Goal: Task Accomplishment & Management: Use online tool/utility

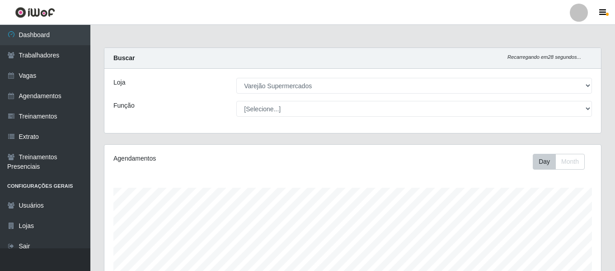
select select "237"
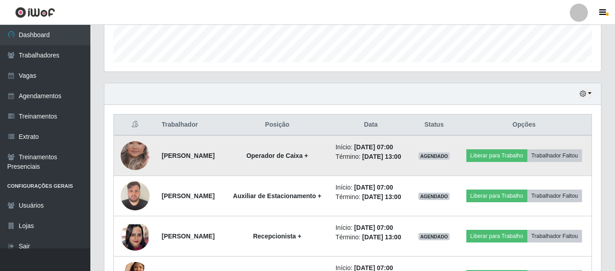
scroll to position [306, 0]
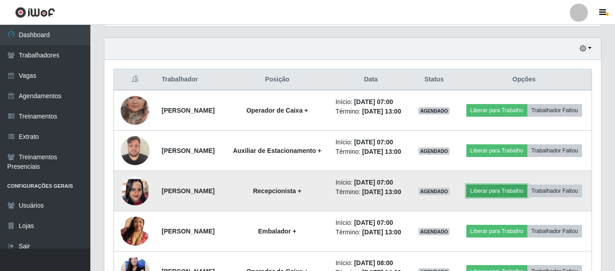
click at [527, 197] on button "Liberar para Trabalho" at bounding box center [496, 190] width 61 height 13
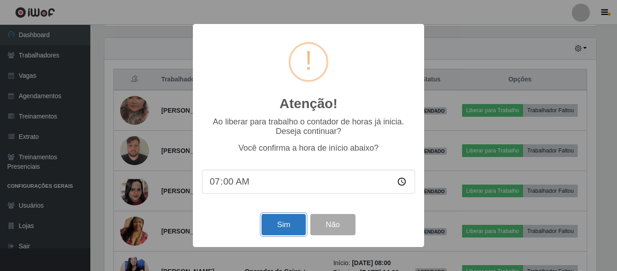
click at [274, 233] on button "Sim" at bounding box center [284, 224] width 44 height 21
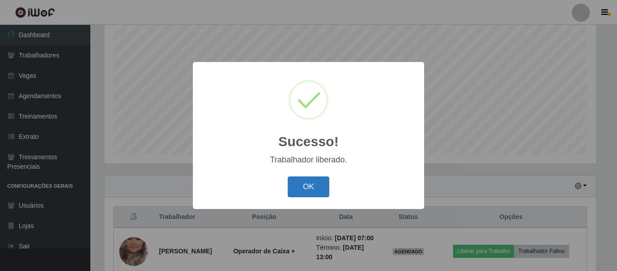
click at [313, 196] on button "OK" at bounding box center [309, 186] width 42 height 21
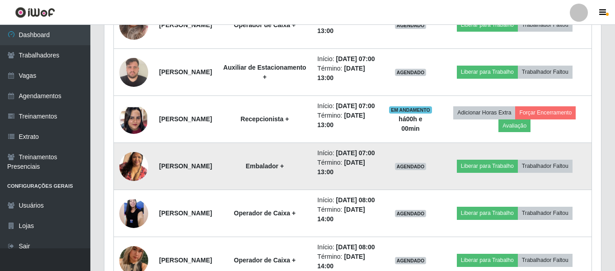
scroll to position [440, 0]
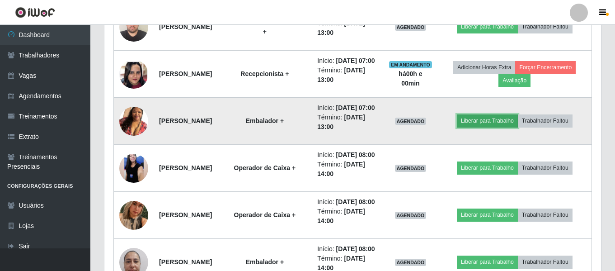
click at [499, 127] on button "Liberar para Trabalho" at bounding box center [487, 120] width 61 height 13
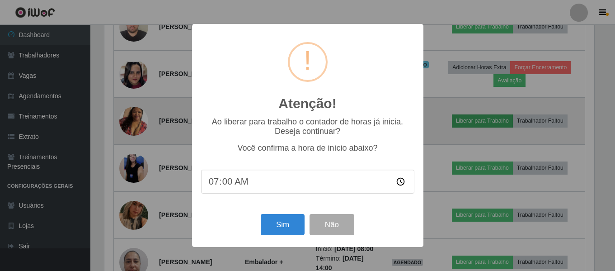
scroll to position [188, 492]
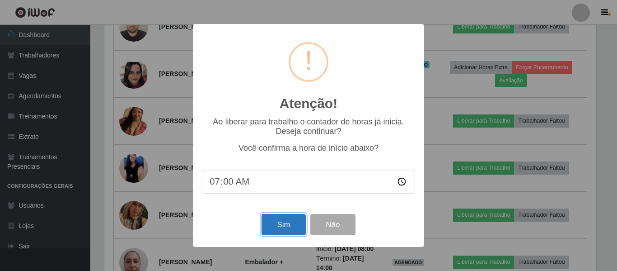
click at [297, 224] on button "Sim" at bounding box center [284, 224] width 44 height 21
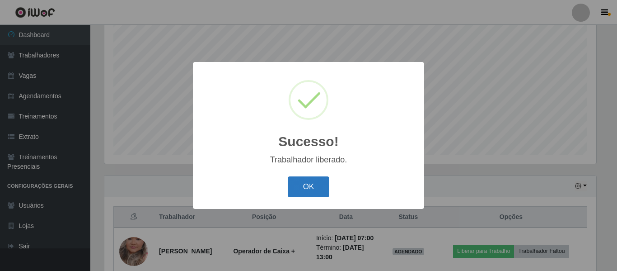
click at [311, 189] on button "OK" at bounding box center [309, 186] width 42 height 21
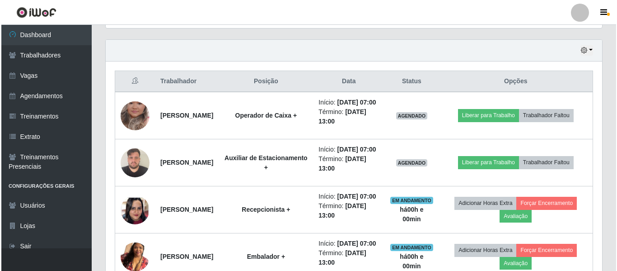
scroll to position [349, 0]
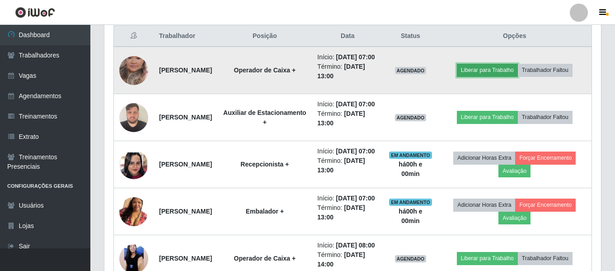
click at [510, 76] on button "Liberar para Trabalho" at bounding box center [487, 70] width 61 height 13
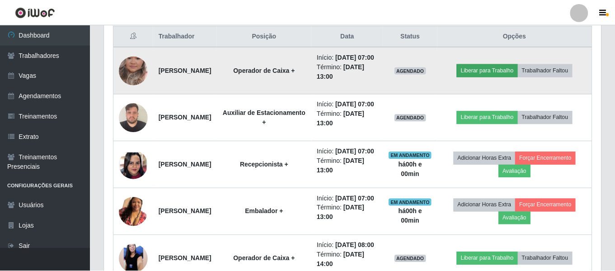
scroll to position [188, 492]
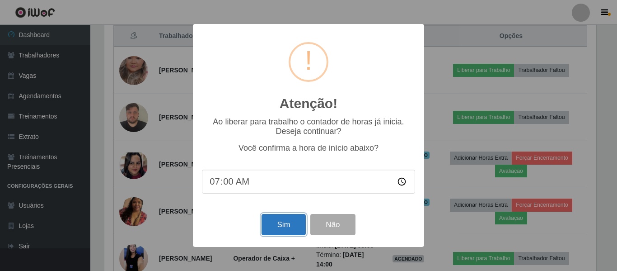
click at [278, 226] on button "Sim" at bounding box center [284, 224] width 44 height 21
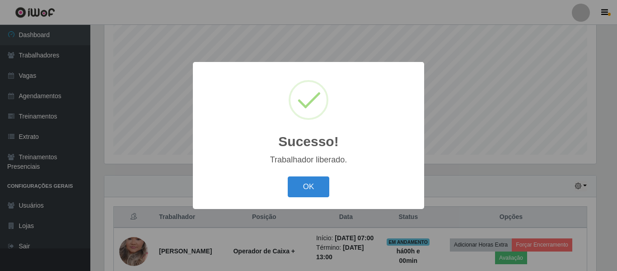
click at [338, 192] on div "OK Cancel" at bounding box center [308, 187] width 213 height 26
click at [315, 190] on button "OK" at bounding box center [309, 186] width 42 height 21
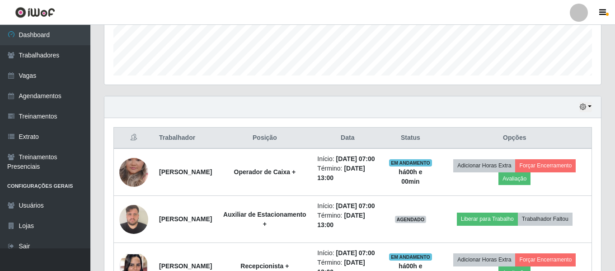
scroll to position [338, 0]
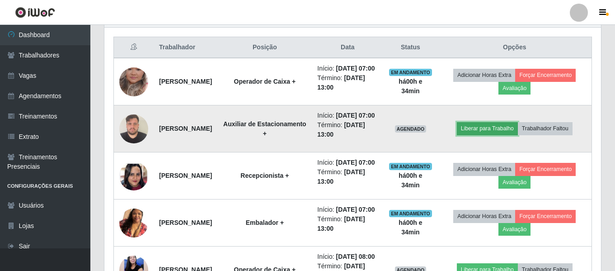
click at [509, 135] on button "Liberar para Trabalho" at bounding box center [487, 128] width 61 height 13
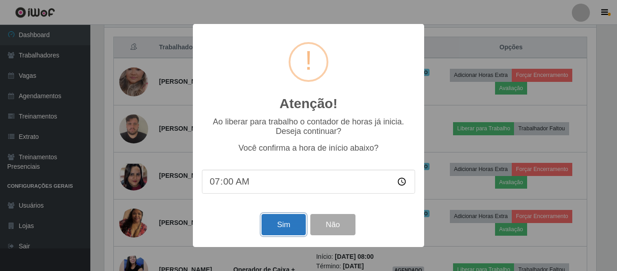
click at [275, 225] on button "Sim" at bounding box center [284, 224] width 44 height 21
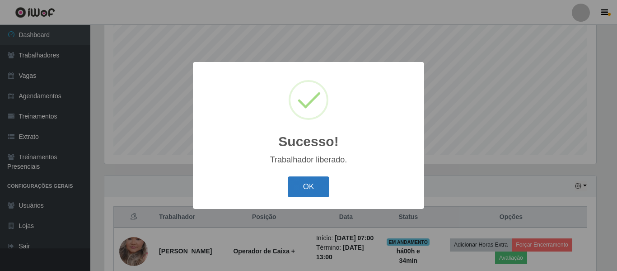
click at [301, 191] on button "OK" at bounding box center [309, 186] width 42 height 21
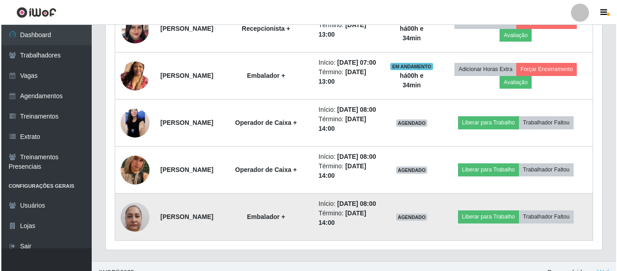
scroll to position [530, 0]
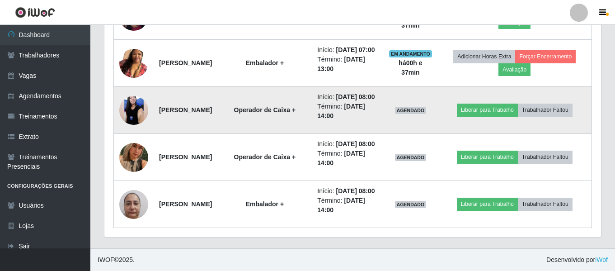
click at [131, 124] on img at bounding box center [133, 110] width 29 height 64
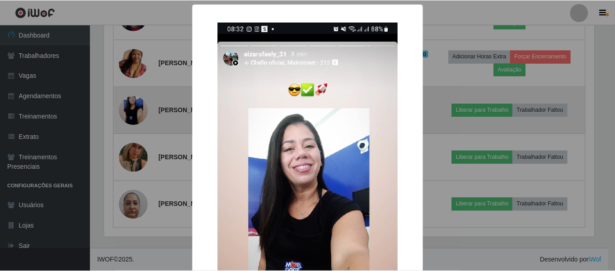
scroll to position [188, 492]
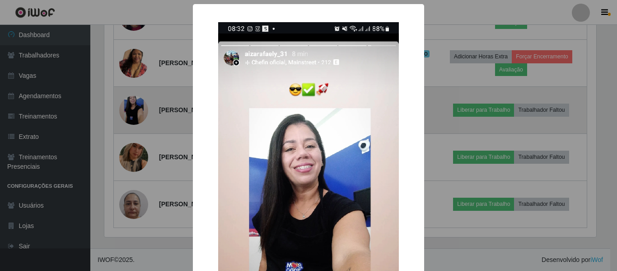
click at [131, 124] on div "× OK Cancel" at bounding box center [308, 135] width 617 height 271
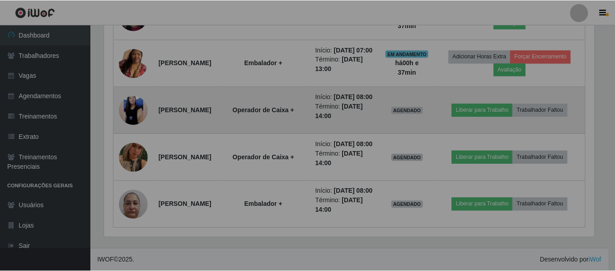
scroll to position [188, 497]
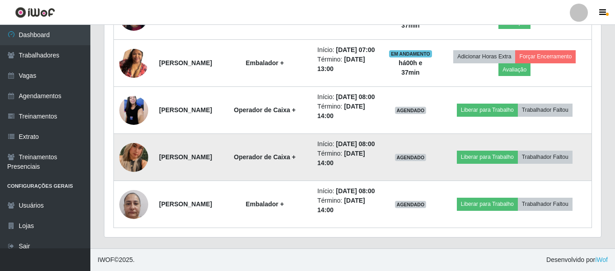
click at [135, 169] on img at bounding box center [133, 157] width 29 height 52
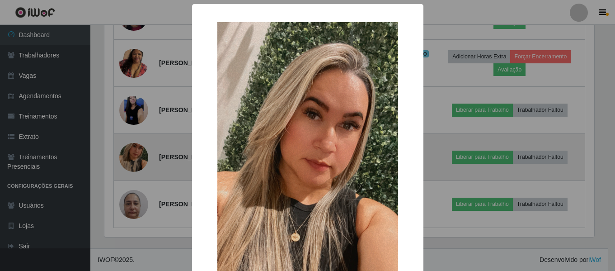
scroll to position [188, 492]
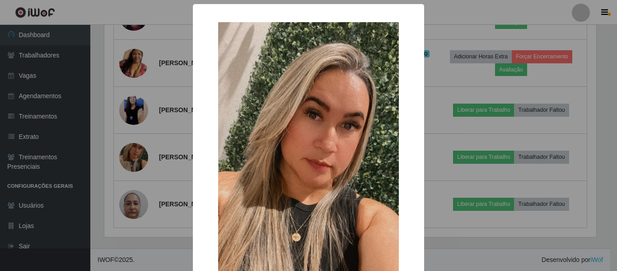
click at [140, 166] on div "× OK Cancel" at bounding box center [308, 135] width 617 height 271
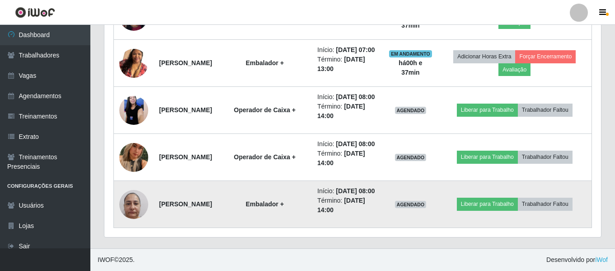
scroll to position [564, 0]
click at [138, 197] on img at bounding box center [133, 204] width 29 height 38
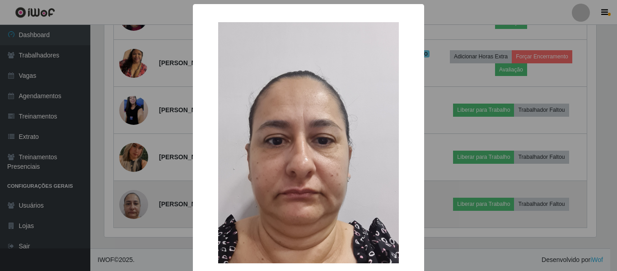
click at [138, 197] on div "× OK Cancel" at bounding box center [308, 135] width 617 height 271
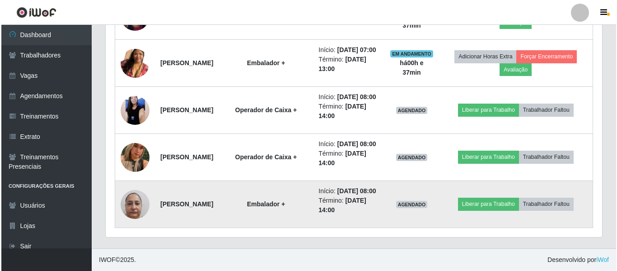
scroll to position [188, 497]
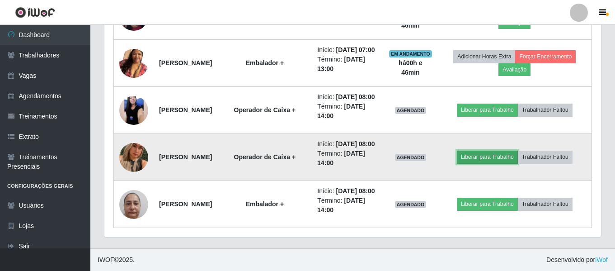
click at [516, 150] on button "Liberar para Trabalho" at bounding box center [487, 156] width 61 height 13
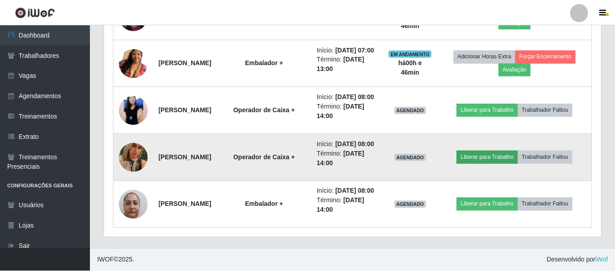
scroll to position [188, 492]
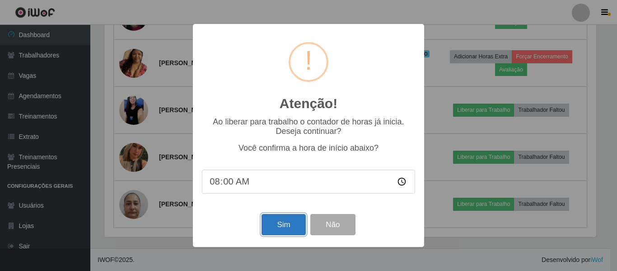
click at [287, 228] on button "Sim" at bounding box center [284, 224] width 44 height 21
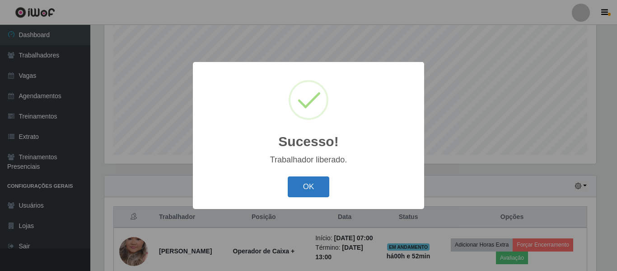
click at [315, 185] on button "OK" at bounding box center [309, 186] width 42 height 21
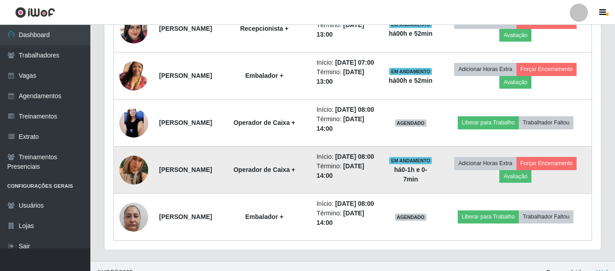
scroll to position [564, 0]
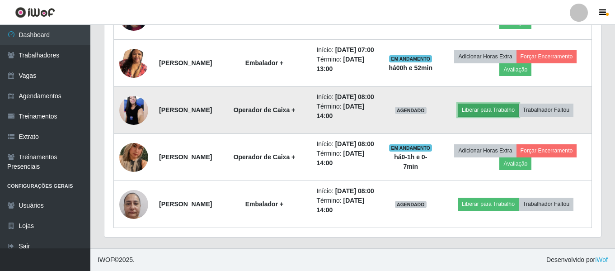
click at [490, 103] on button "Liberar para Trabalho" at bounding box center [488, 109] width 61 height 13
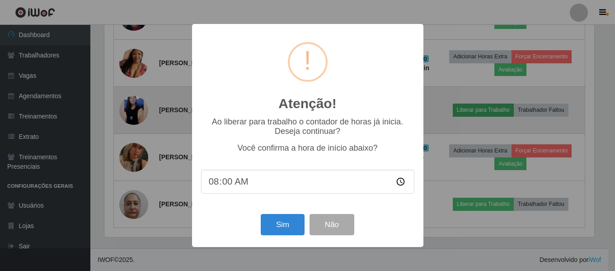
scroll to position [188, 492]
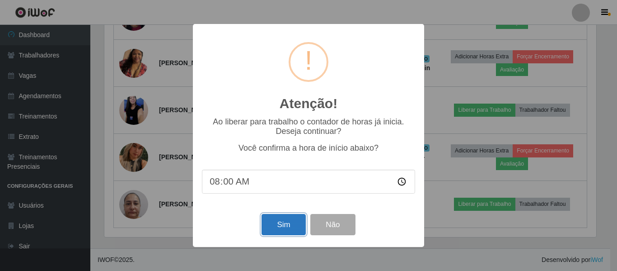
click at [294, 229] on button "Sim" at bounding box center [284, 224] width 44 height 21
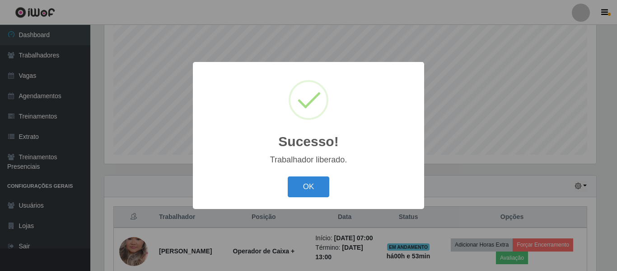
click at [330, 189] on div "OK Cancel" at bounding box center [308, 187] width 213 height 26
click at [312, 190] on button "OK" at bounding box center [309, 186] width 42 height 21
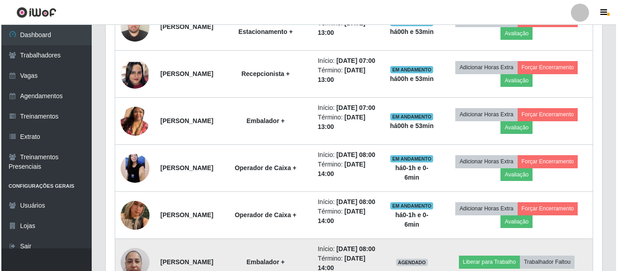
scroll to position [564, 0]
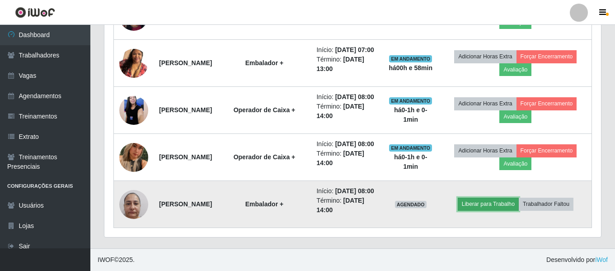
click at [502, 202] on button "Liberar para Trabalho" at bounding box center [488, 203] width 61 height 13
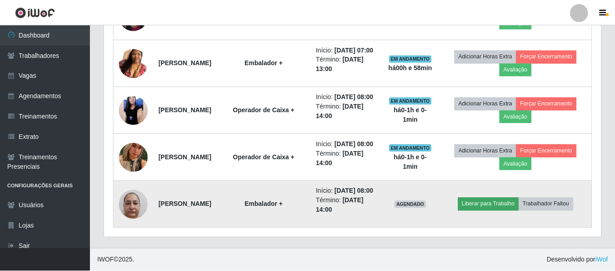
scroll to position [188, 492]
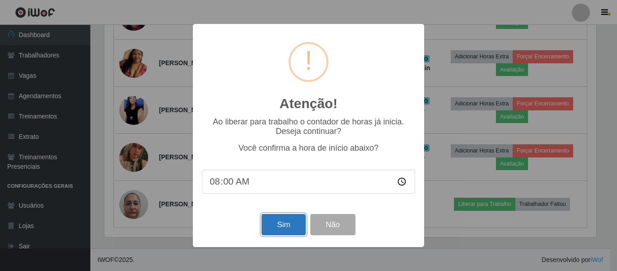
click at [278, 225] on button "Sim" at bounding box center [284, 224] width 44 height 21
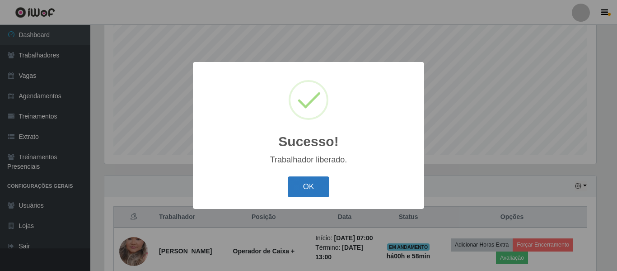
click at [323, 188] on button "OK" at bounding box center [309, 186] width 42 height 21
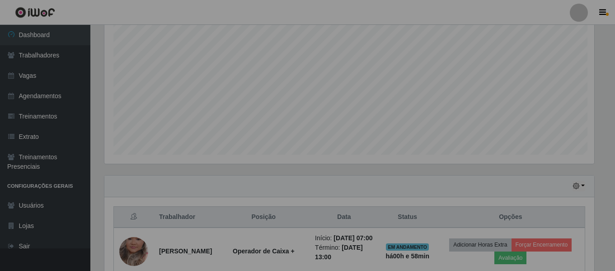
scroll to position [188, 497]
